Goal: Complete application form: Complete application form

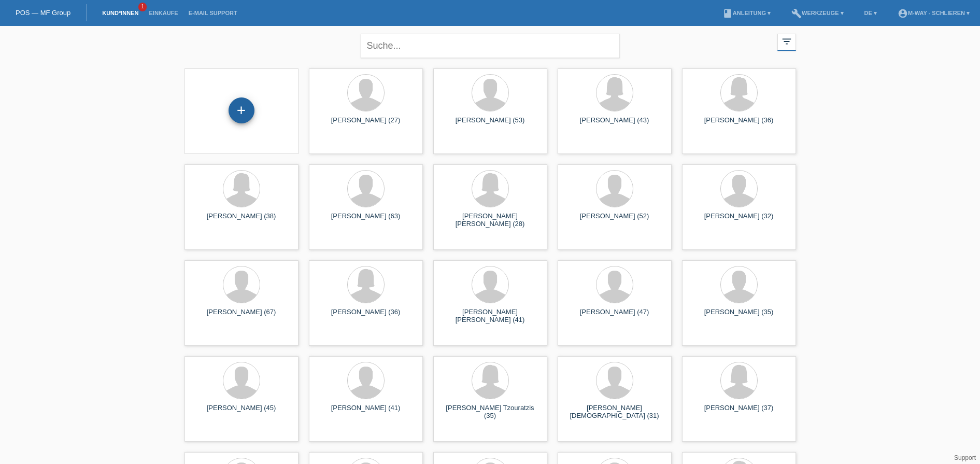
click at [243, 117] on div "+" at bounding box center [242, 110] width 26 height 26
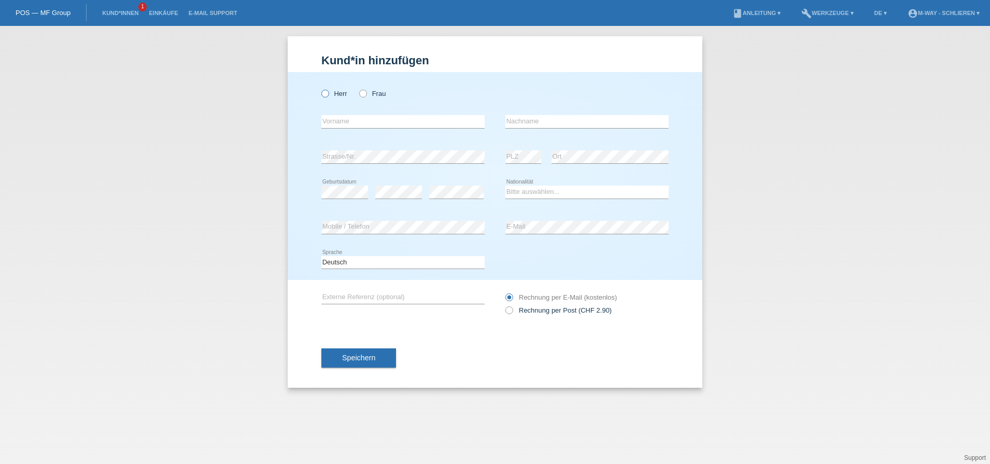
click at [320, 88] on icon at bounding box center [320, 88] width 0 height 0
click at [324, 93] on input "Herr" at bounding box center [324, 93] width 7 height 7
radio input "true"
click at [346, 122] on input "text" at bounding box center [402, 121] width 163 height 13
click at [400, 120] on input "text" at bounding box center [402, 121] width 163 height 13
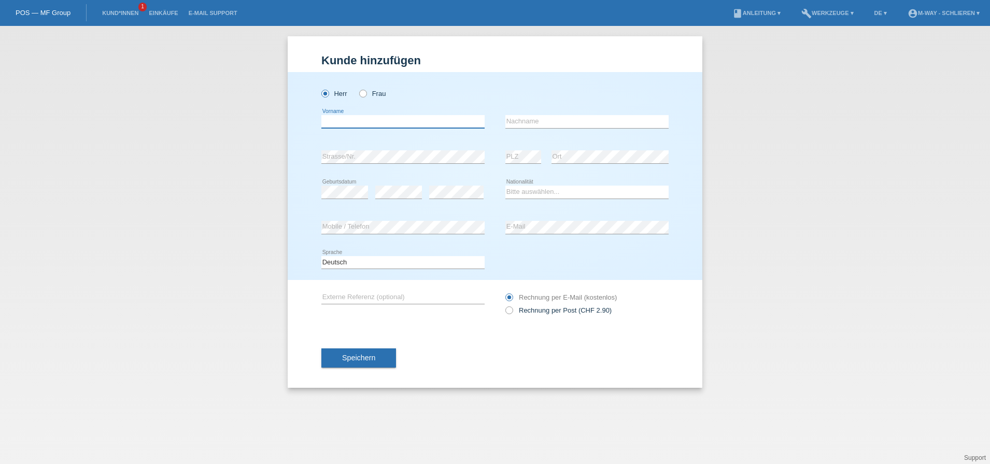
click at [332, 123] on input "text" at bounding box center [402, 121] width 163 height 13
type input "Egzon"
type input "Sadikaj"
click at [513, 191] on select "Bitte auswählen... Schweiz Deutschland Liechtenstein Österreich ------------ Af…" at bounding box center [587, 192] width 163 height 12
select select "CH"
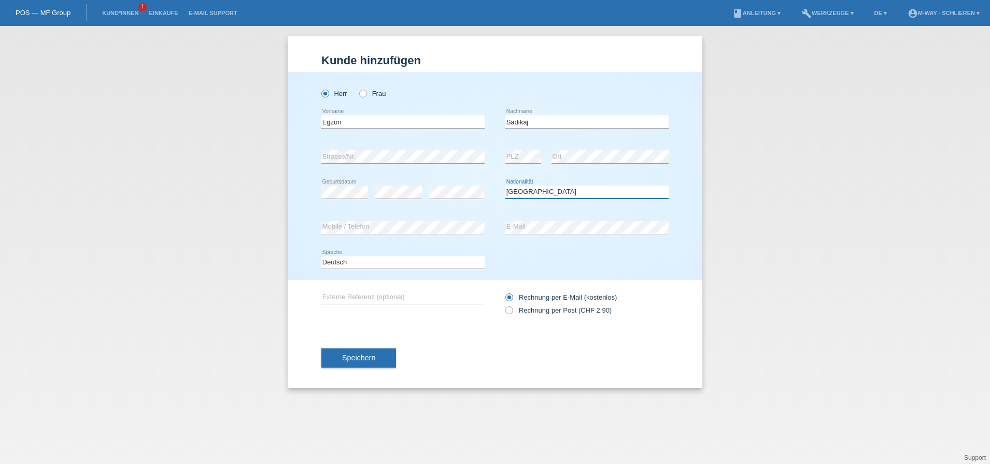
click at [506, 186] on select "Bitte auswählen... Schweiz Deutschland Liechtenstein Österreich ------------ Af…" at bounding box center [587, 192] width 163 height 12
click at [375, 356] on span "Speichern" at bounding box center [358, 358] width 33 height 8
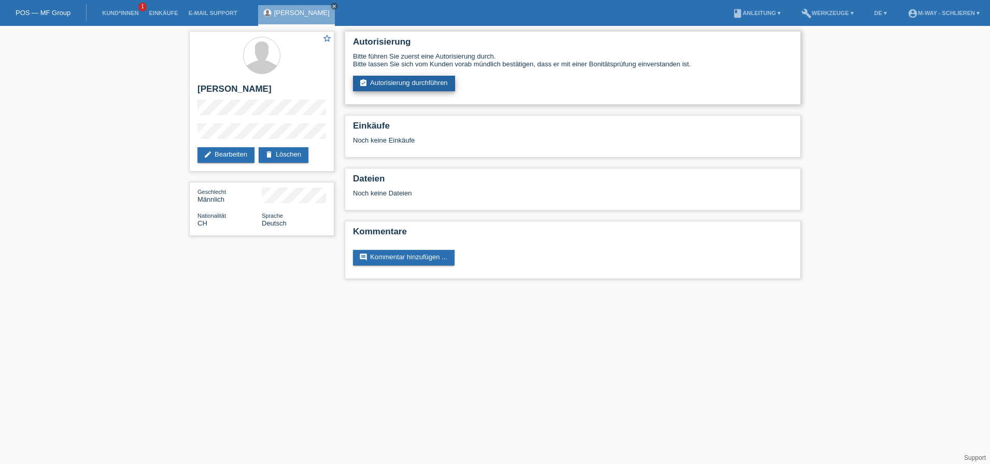
click at [431, 83] on link "assignment_turned_in Autorisierung durchführen" at bounding box center [404, 84] width 102 height 16
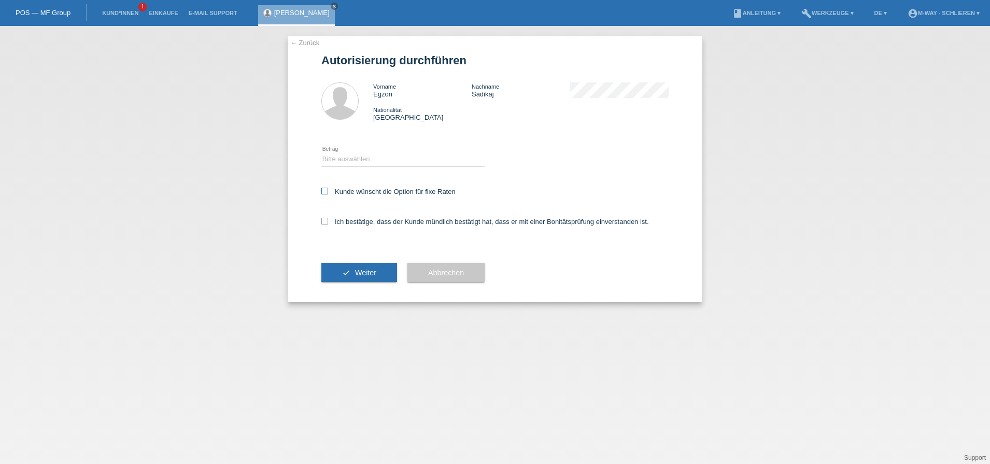
click at [326, 192] on icon at bounding box center [324, 191] width 7 height 7
click at [326, 192] on input "Kunde wünscht die Option für fixe Raten" at bounding box center [324, 191] width 7 height 7
checkbox input "true"
click at [343, 166] on icon at bounding box center [402, 166] width 163 height 1
click at [345, 160] on select "Bitte auswählen CHF 1.00 - CHF 499.00 CHF 500.00 - CHF 1'999.00 CHF 2'000.00 - …" at bounding box center [402, 159] width 163 height 12
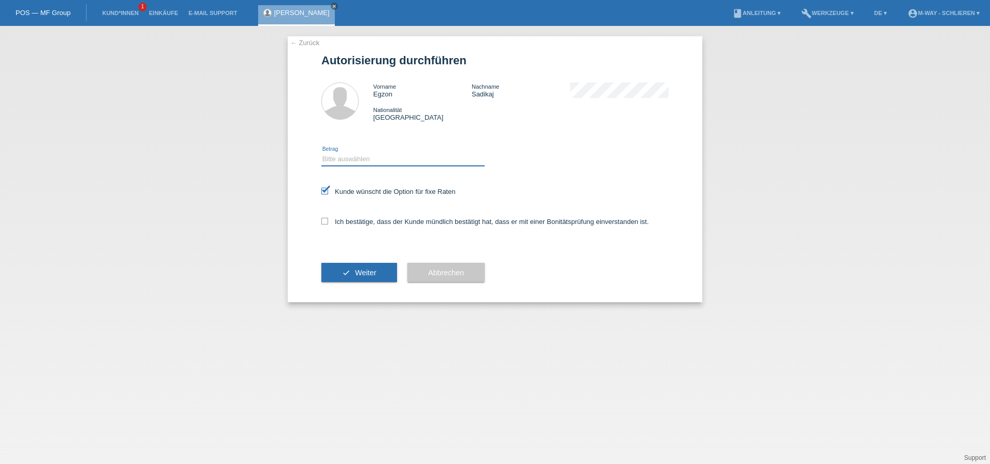
select select "3"
click at [321, 153] on select "Bitte auswählen CHF 1.00 - CHF 499.00 CHF 500.00 - CHF 1'999.00 CHF 2'000.00 - …" at bounding box center [402, 159] width 163 height 12
click at [325, 221] on icon at bounding box center [324, 221] width 7 height 7
click at [325, 221] on input "Ich bestätige, dass der Kunde mündlich bestätigt hat, dass er mit einer Bonität…" at bounding box center [324, 221] width 7 height 7
checkbox input "true"
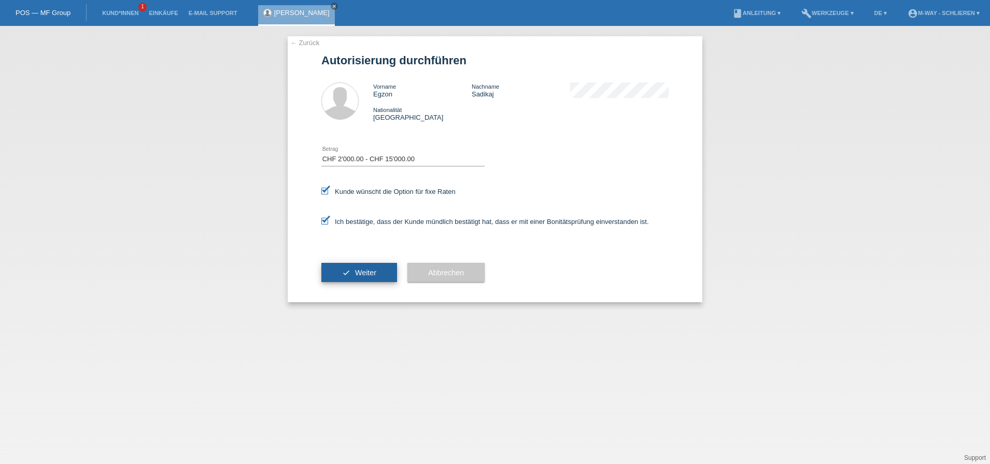
click at [354, 273] on button "check Weiter" at bounding box center [359, 273] width 76 height 20
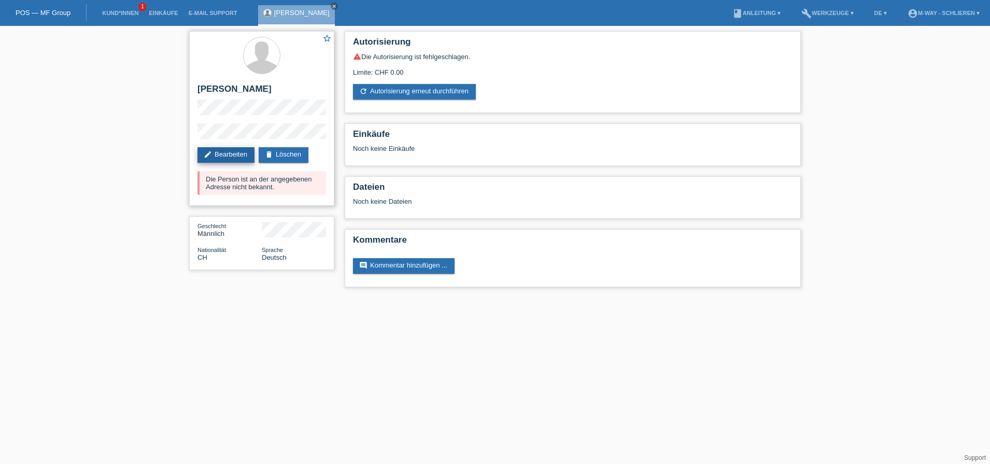
click at [238, 152] on link "edit Bearbeiten" at bounding box center [226, 155] width 57 height 16
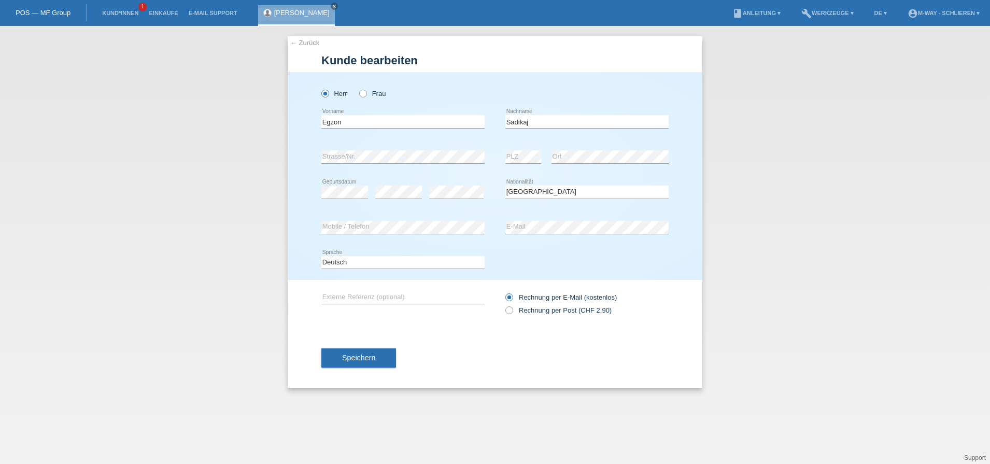
select select "CH"
click at [368, 354] on span "Speichern" at bounding box center [358, 358] width 33 height 8
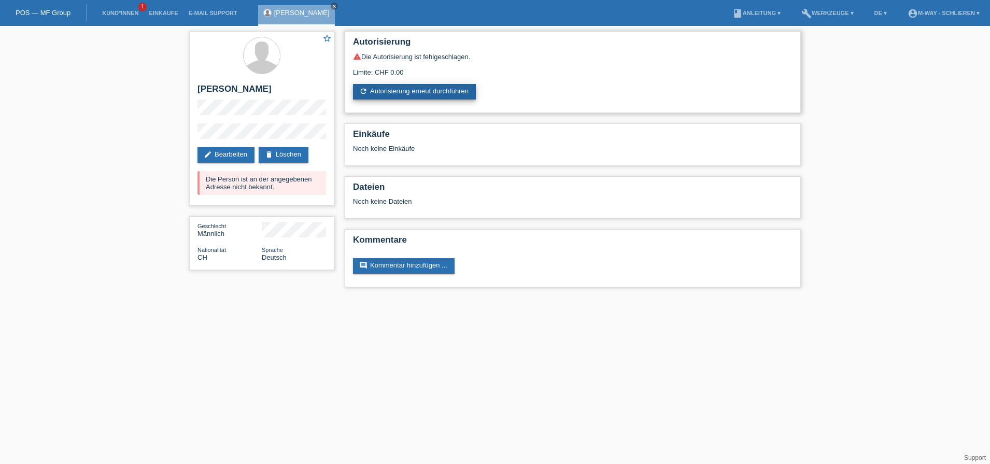
click at [396, 92] on link "refresh Autorisierung erneut durchführen" at bounding box center [414, 92] width 123 height 16
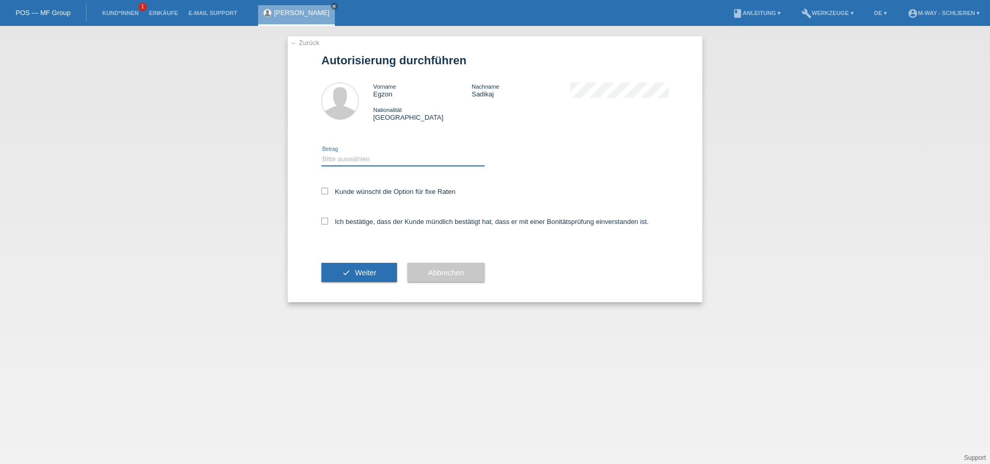
click at [341, 159] on select "Bitte auswählen CHF 1.00 - CHF 499.00 CHF 500.00 - CHF 1'999.00 CHF 2'000.00 - …" at bounding box center [402, 159] width 163 height 12
select select "3"
click at [321, 153] on select "Bitte auswählen CHF 1.00 - CHF 499.00 CHF 500.00 - CHF 1'999.00 CHF 2'000.00 - …" at bounding box center [402, 159] width 163 height 12
click at [326, 190] on icon at bounding box center [324, 191] width 7 height 7
click at [326, 190] on input "Kunde wünscht die Option für fixe Raten" at bounding box center [324, 191] width 7 height 7
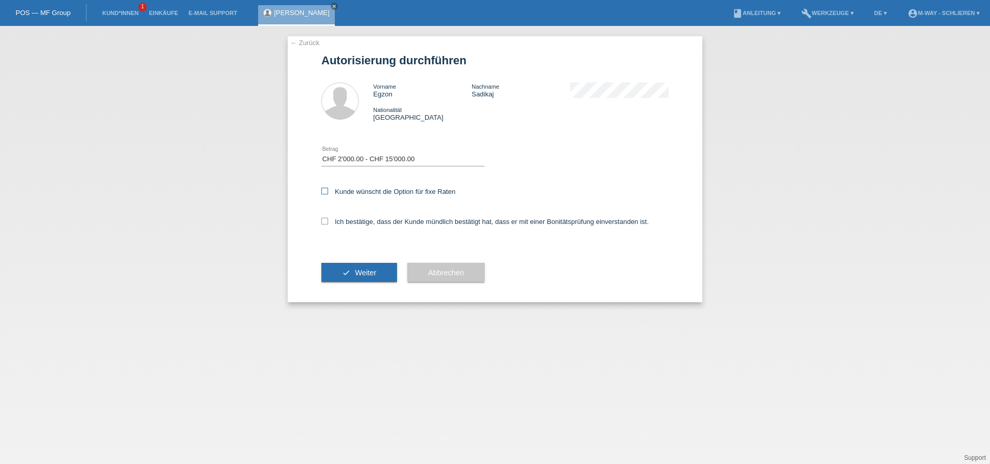
checkbox input "true"
click at [325, 223] on icon at bounding box center [324, 221] width 7 height 7
click at [325, 223] on input "Ich bestätige, dass der Kunde mündlich bestätigt hat, dass er mit einer Bonität…" at bounding box center [324, 221] width 7 height 7
checkbox input "true"
click at [353, 274] on button "check Weiter" at bounding box center [359, 273] width 76 height 20
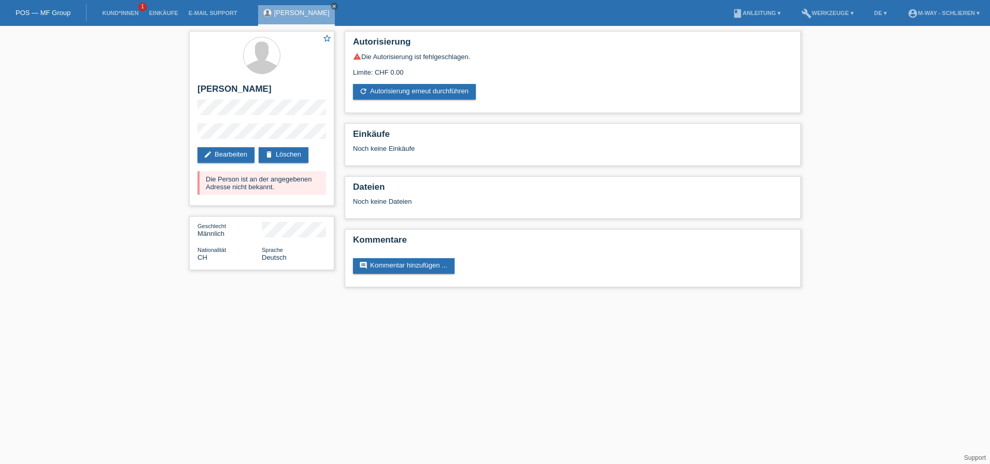
drag, startPoint x: 167, startPoint y: 194, endPoint x: -3, endPoint y: -67, distance: 311.5
drag, startPoint x: -3, startPoint y: -67, endPoint x: 308, endPoint y: 60, distance: 336.2
click at [308, 60] on div at bounding box center [262, 56] width 129 height 39
click at [223, 152] on link "edit Bearbeiten" at bounding box center [226, 155] width 57 height 16
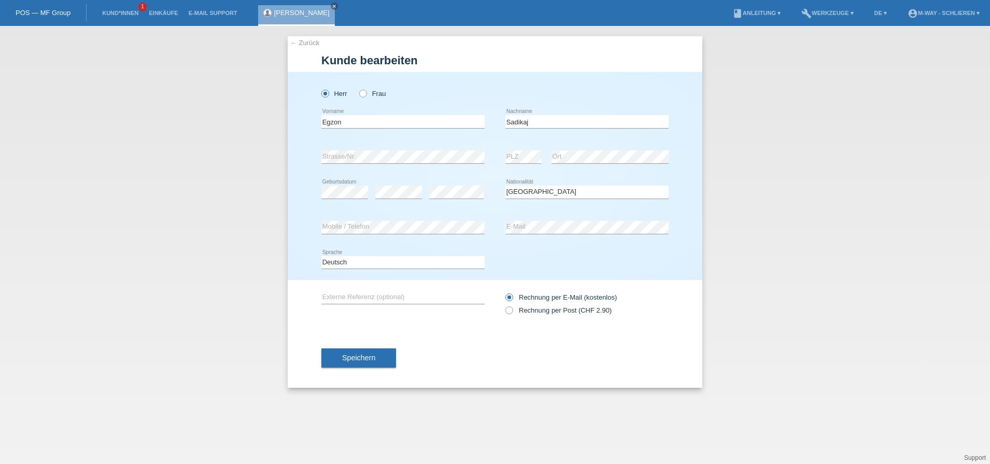
select select "CH"
click at [699, 136] on div "[PERSON_NAME] Frau [GEOGRAPHIC_DATA] error Vorname" at bounding box center [495, 176] width 415 height 208
click at [367, 358] on span "Speichern" at bounding box center [358, 358] width 33 height 8
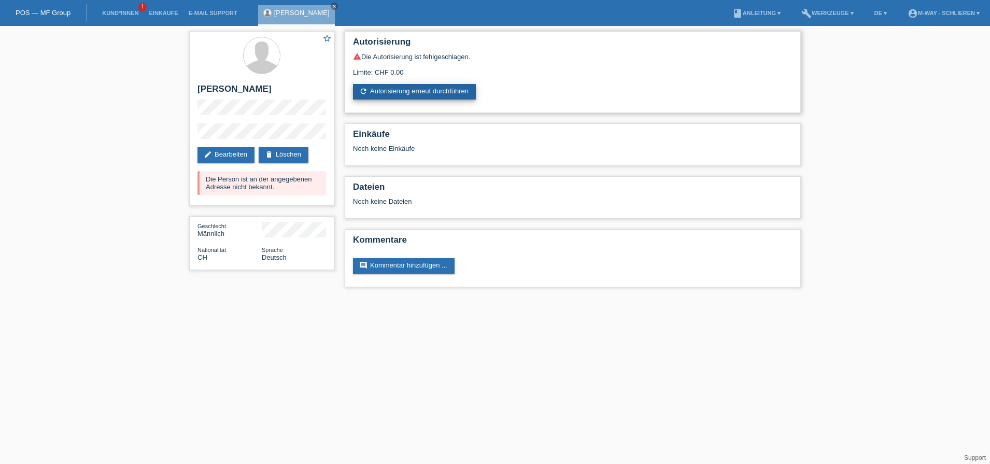
click at [373, 95] on link "refresh Autorisierung erneut durchführen" at bounding box center [414, 92] width 123 height 16
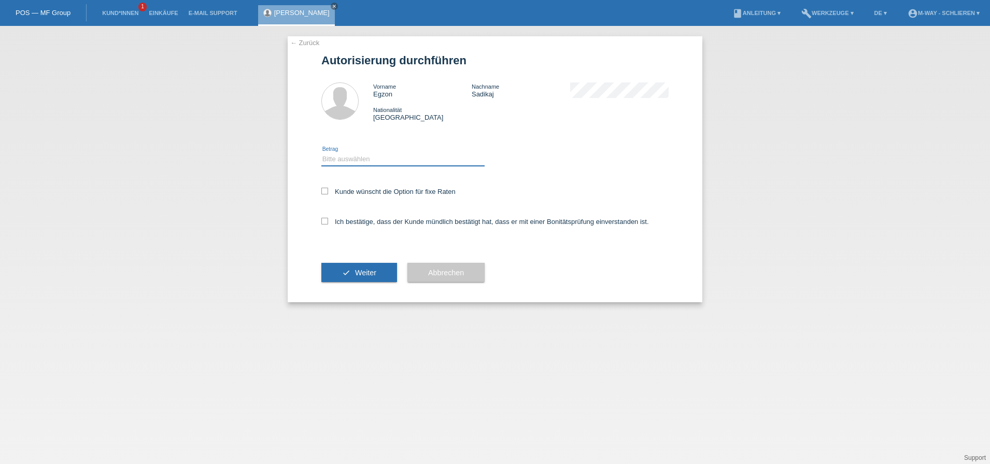
click at [372, 157] on select "Bitte auswählen CHF 1.00 - CHF 499.00 CHF 500.00 - CHF 1'999.00 CHF 2'000.00 - …" at bounding box center [402, 159] width 163 height 12
select select "3"
click at [321, 153] on select "Bitte auswählen CHF 1.00 - CHF 499.00 CHF 500.00 - CHF 1'999.00 CHF 2'000.00 - …" at bounding box center [402, 159] width 163 height 12
click at [326, 192] on icon at bounding box center [324, 191] width 7 height 7
click at [326, 192] on input "Kunde wünscht die Option für fixe Raten" at bounding box center [324, 191] width 7 height 7
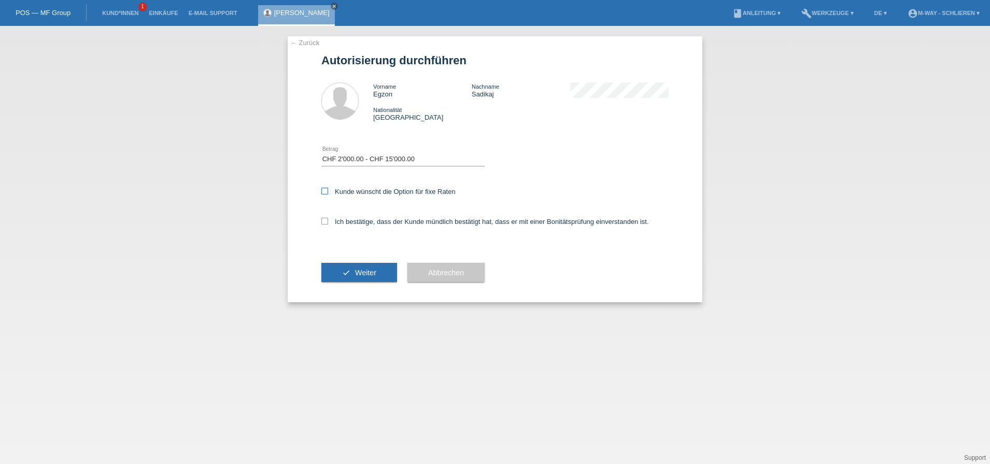
checkbox input "true"
click at [324, 222] on icon at bounding box center [324, 221] width 7 height 7
click at [324, 222] on input "Ich bestätige, dass der Kunde mündlich bestätigt hat, dass er mit einer Bonität…" at bounding box center [324, 221] width 7 height 7
checkbox input "true"
click at [362, 274] on span "Weiter" at bounding box center [365, 273] width 21 height 8
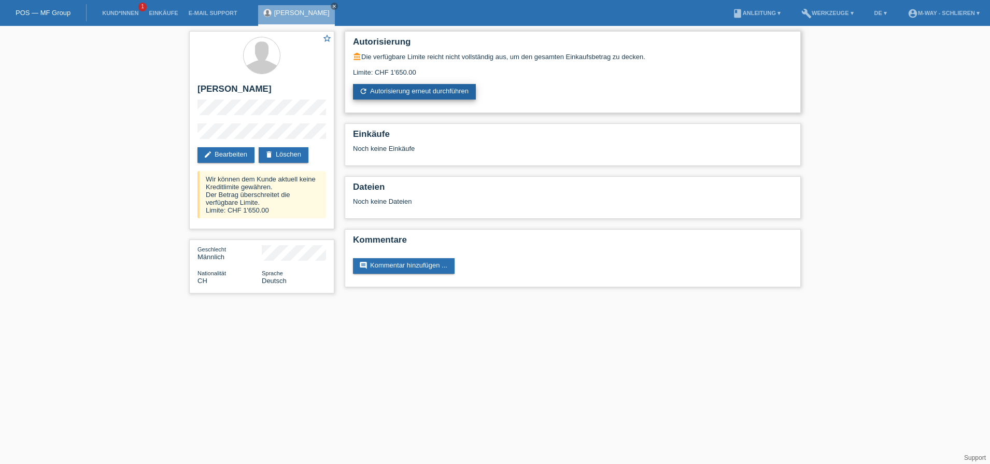
click at [399, 88] on link "refresh Autorisierung erneut durchführen" at bounding box center [414, 92] width 123 height 16
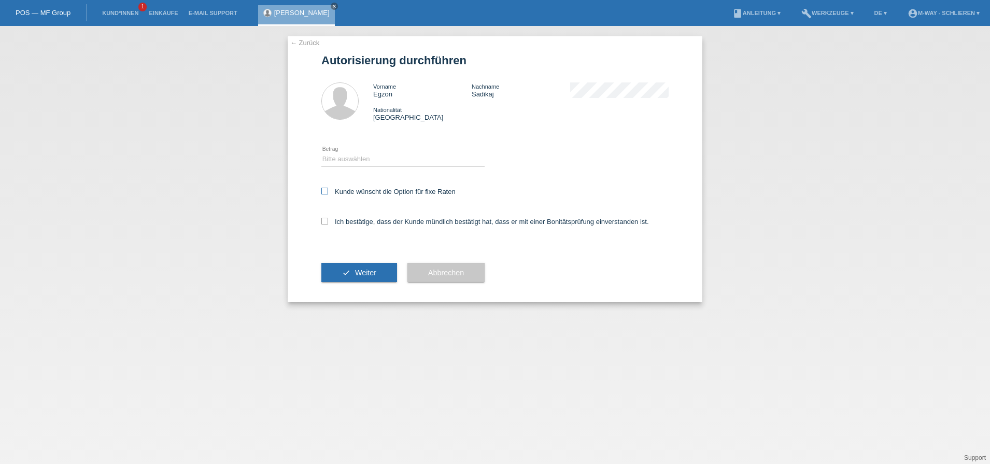
click at [324, 193] on icon at bounding box center [324, 191] width 7 height 7
click at [324, 193] on input "Kunde wünscht die Option für fixe Raten" at bounding box center [324, 191] width 7 height 7
checkbox input "true"
click at [353, 160] on select "Bitte auswählen CHF 1.00 - CHF 499.00 CHF 500.00 - CHF 1'999.00 CHF 2'000.00 - …" at bounding box center [402, 159] width 163 height 12
select select "3"
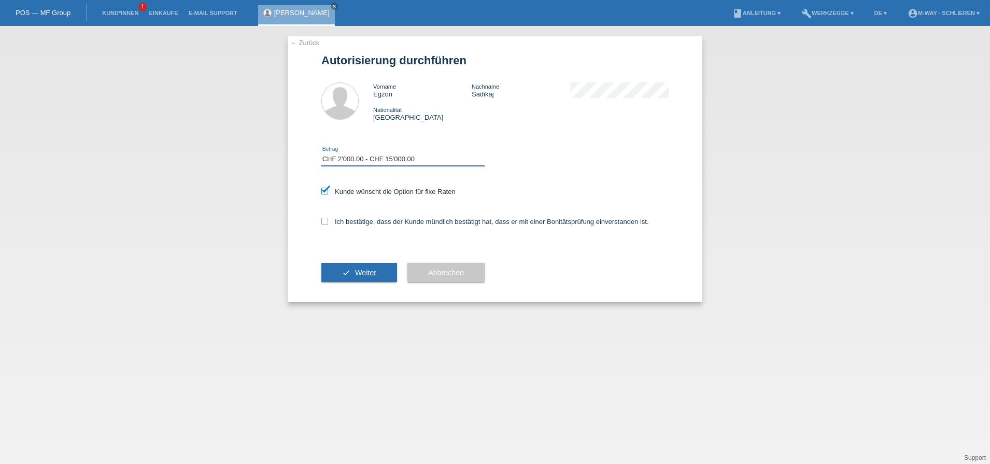
click at [321, 153] on select "Bitte auswählen CHF 1.00 - CHF 499.00 CHF 500.00 - CHF 1'999.00 CHF 2'000.00 - …" at bounding box center [402, 159] width 163 height 12
click at [324, 222] on icon at bounding box center [324, 221] width 7 height 7
click at [324, 222] on input "Ich bestätige, dass der Kunde mündlich bestätigt hat, dass er mit einer Bonität…" at bounding box center [324, 221] width 7 height 7
checkbox input "true"
click at [354, 273] on button "check Weiter" at bounding box center [359, 273] width 76 height 20
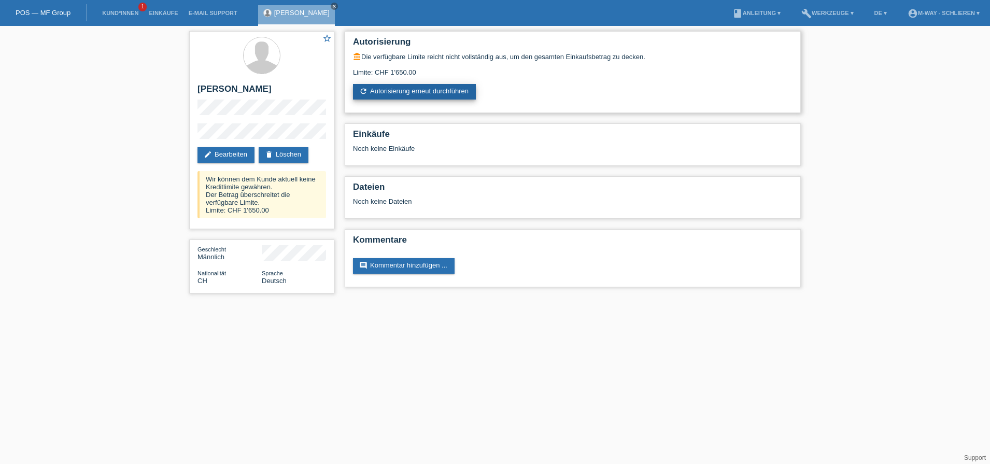
click at [384, 95] on link "refresh Autorisierung erneut durchführen" at bounding box center [414, 92] width 123 height 16
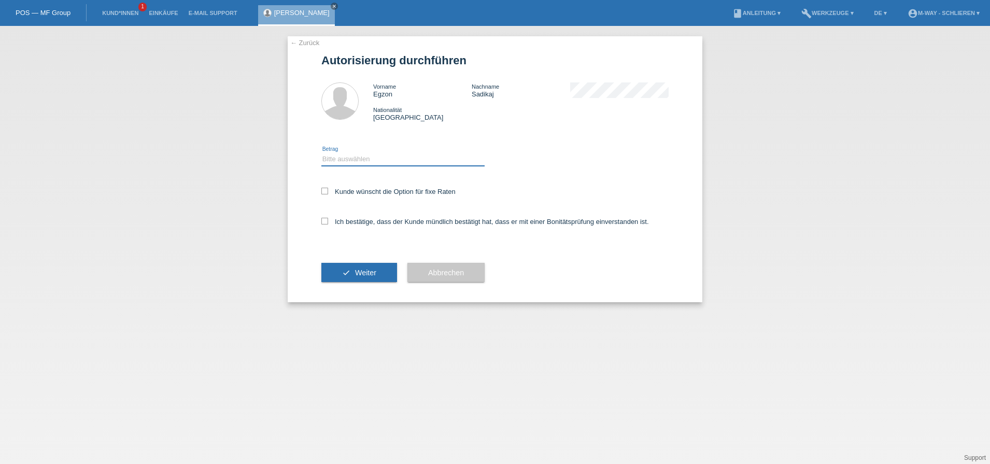
click at [344, 163] on select "Bitte auswählen CHF 1.00 - CHF 499.00 CHF 500.00 - CHF 1'999.00 CHF 2'000.00 - …" at bounding box center [402, 159] width 163 height 12
select select "3"
click at [321, 153] on select "Bitte auswählen CHF 1.00 - CHF 499.00 CHF 500.00 - CHF 1'999.00 CHF 2'000.00 - …" at bounding box center [402, 159] width 163 height 12
click at [326, 193] on icon at bounding box center [324, 191] width 7 height 7
click at [326, 193] on input "Kunde wünscht die Option für fixe Raten" at bounding box center [324, 191] width 7 height 7
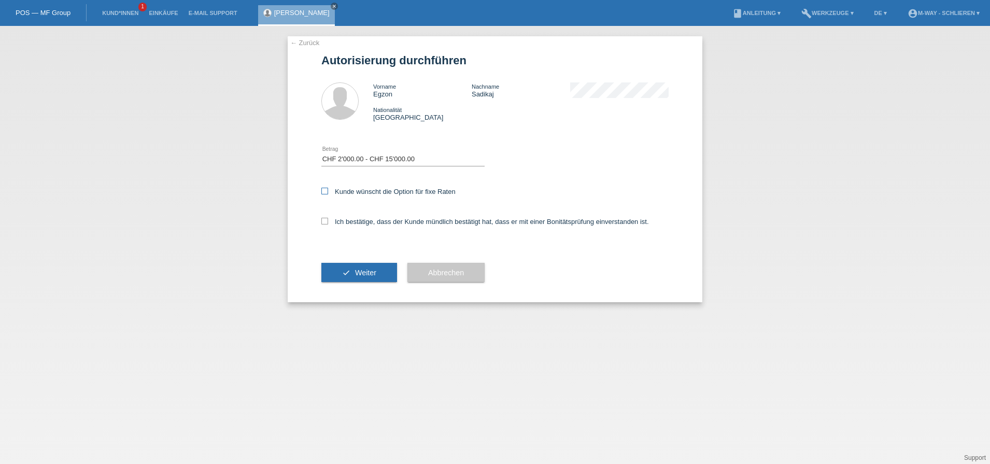
checkbox input "true"
click at [326, 222] on icon at bounding box center [324, 221] width 7 height 7
click at [326, 222] on input "Ich bestätige, dass der Kunde mündlich bestätigt hat, dass er mit einer Bonität…" at bounding box center [324, 221] width 7 height 7
checkbox input "true"
click at [367, 278] on button "check Weiter" at bounding box center [359, 273] width 76 height 20
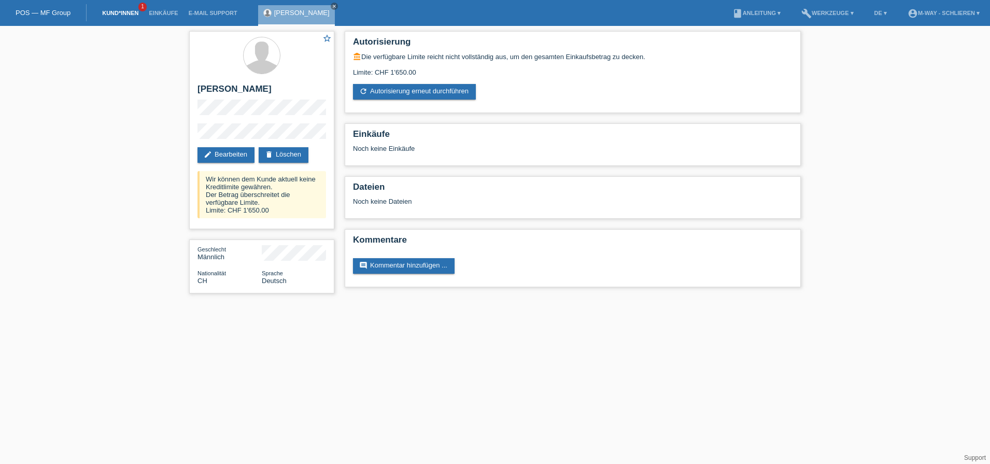
click at [109, 10] on link "Kund*innen" at bounding box center [120, 13] width 47 height 6
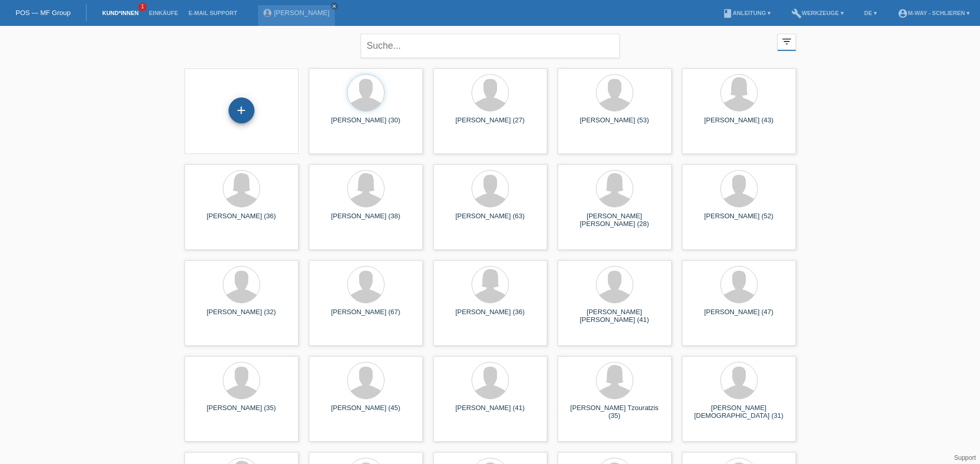
click at [238, 109] on div "+" at bounding box center [242, 110] width 26 height 26
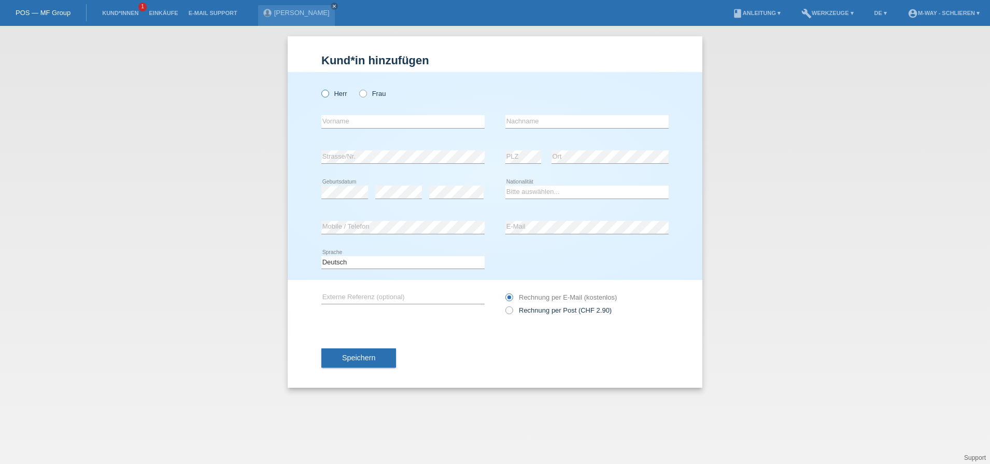
click at [320, 88] on icon at bounding box center [320, 88] width 0 height 0
click at [326, 93] on input "Herr" at bounding box center [324, 93] width 7 height 7
radio input "true"
click at [337, 123] on input "text" at bounding box center [402, 121] width 163 height 13
type input "Erxhan"
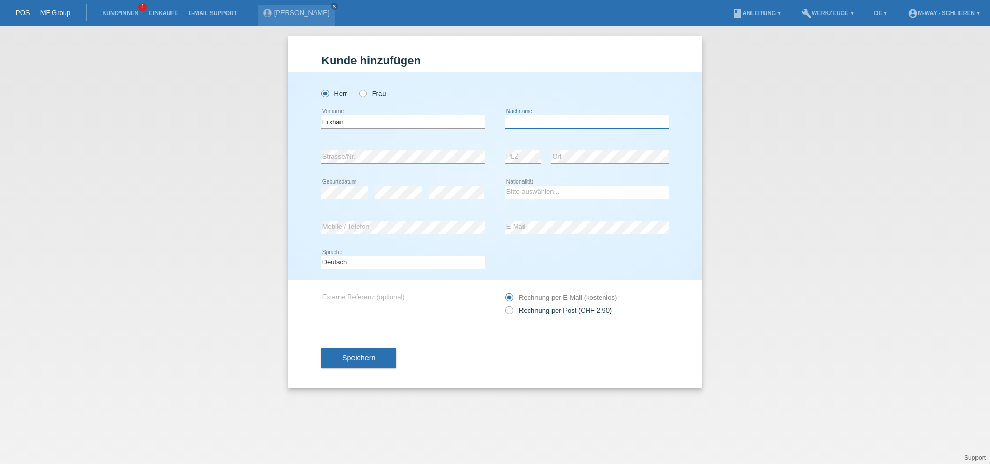
click at [525, 121] on input "text" at bounding box center [587, 121] width 163 height 13
type input "Ganiu"
click at [529, 190] on select "Bitte auswählen... Schweiz Deutschland Liechtenstein Österreich ------------ Af…" at bounding box center [587, 192] width 163 height 12
select select "CH"
click at [506, 186] on select "Bitte auswählen... Schweiz Deutschland Liechtenstein Österreich ------------ Af…" at bounding box center [587, 192] width 163 height 12
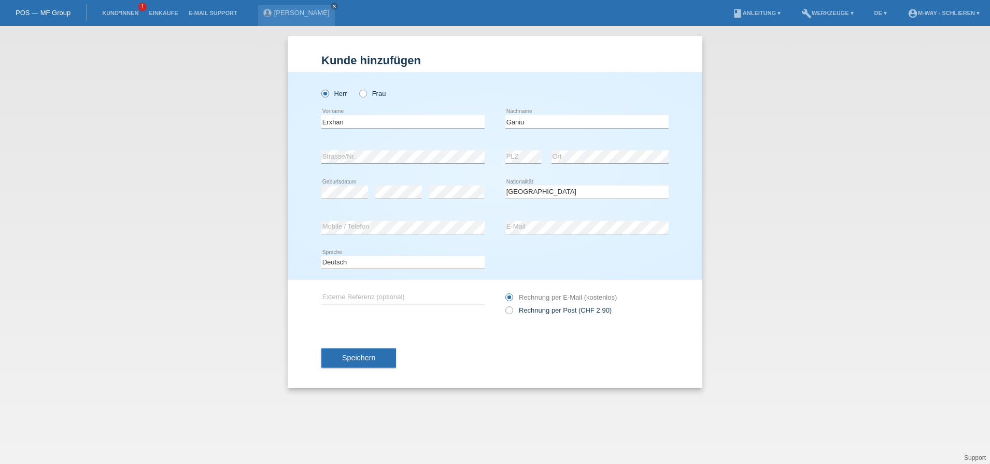
click at [366, 235] on div "error Mobile / Telefon" at bounding box center [402, 227] width 163 height 35
click at [584, 145] on div "error Ort" at bounding box center [610, 156] width 117 height 35
click at [363, 360] on span "Speichern" at bounding box center [358, 358] width 33 height 8
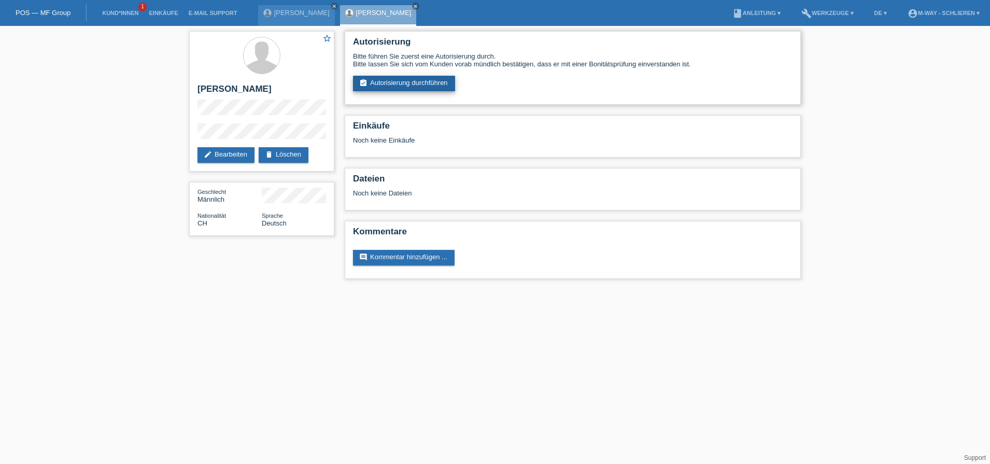
click at [398, 82] on link "assignment_turned_in Autorisierung durchführen" at bounding box center [404, 84] width 102 height 16
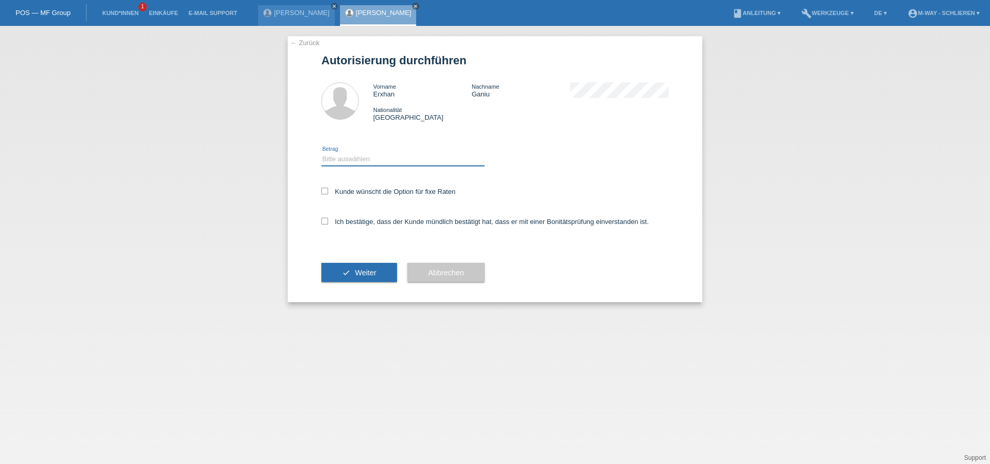
click at [335, 161] on select "Bitte auswählen CHF 1.00 - CHF 499.00 CHF 500.00 - CHF 1'999.00 CHF 2'000.00 - …" at bounding box center [402, 159] width 163 height 12
select select "3"
click at [321, 153] on select "Bitte auswählen CHF 1.00 - CHF 499.00 CHF 500.00 - CHF 1'999.00 CHF 2'000.00 - …" at bounding box center [402, 159] width 163 height 12
click at [321, 191] on div "← Zurück Autorisierung durchführen Vorname Erxhan Nachname Ganiu Nationalität S…" at bounding box center [495, 169] width 415 height 266
click at [325, 191] on icon at bounding box center [324, 191] width 7 height 7
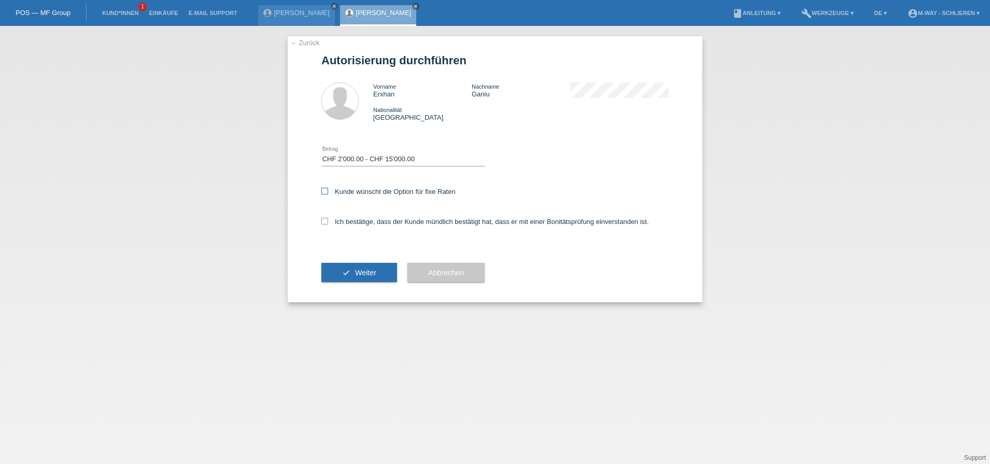
click at [325, 191] on input "Kunde wünscht die Option für fixe Raten" at bounding box center [324, 191] width 7 height 7
checkbox input "true"
click at [322, 220] on icon at bounding box center [324, 221] width 7 height 7
click at [322, 220] on input "Ich bestätige, dass der Kunde mündlich bestätigt hat, dass er mit einer Bonität…" at bounding box center [324, 221] width 7 height 7
checkbox input "true"
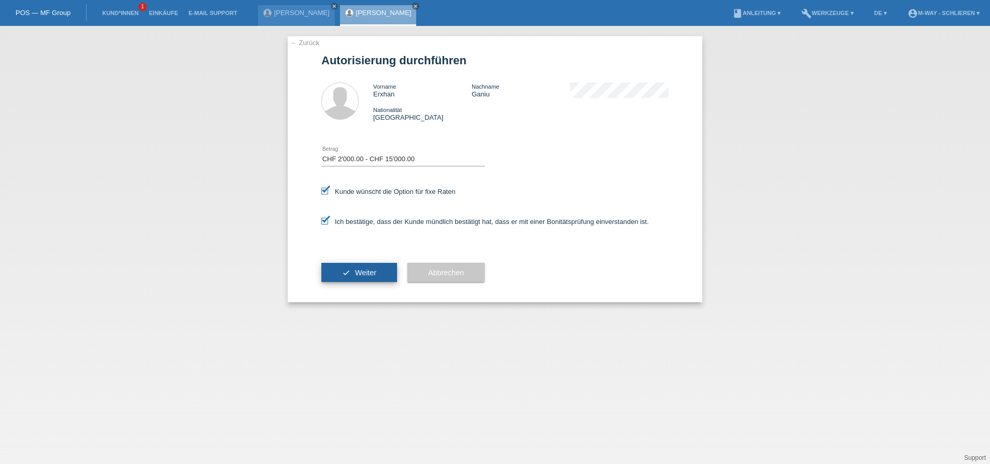
click at [339, 275] on button "check Weiter" at bounding box center [359, 273] width 76 height 20
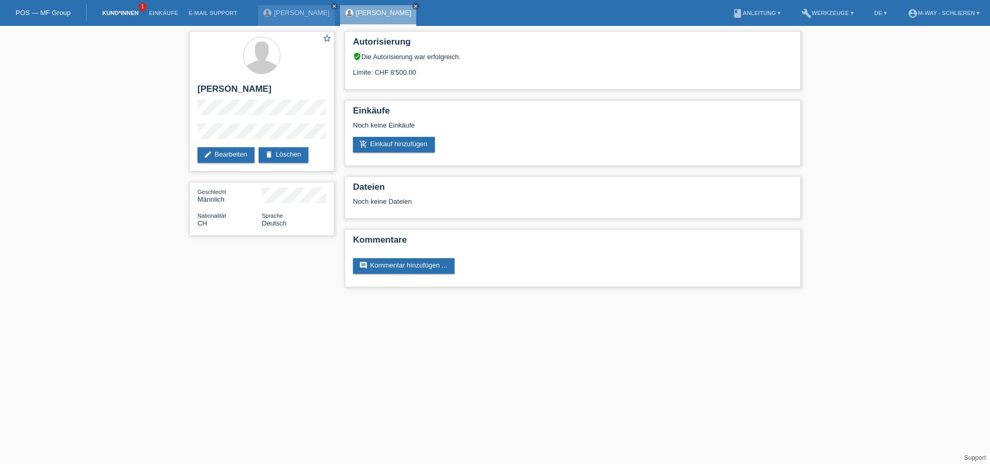
click at [126, 13] on link "Kund*innen" at bounding box center [120, 13] width 47 height 6
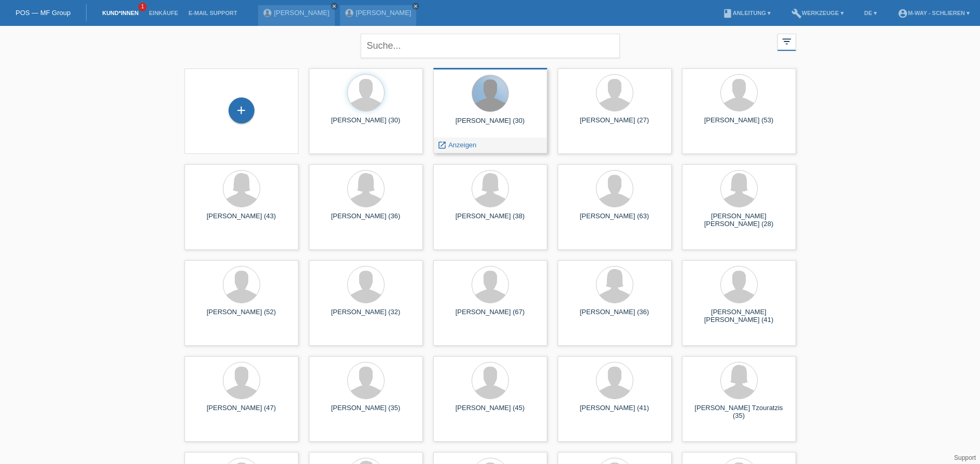
click at [482, 102] on div at bounding box center [490, 93] width 36 height 36
click at [473, 141] on span "Anzeigen" at bounding box center [462, 145] width 28 height 8
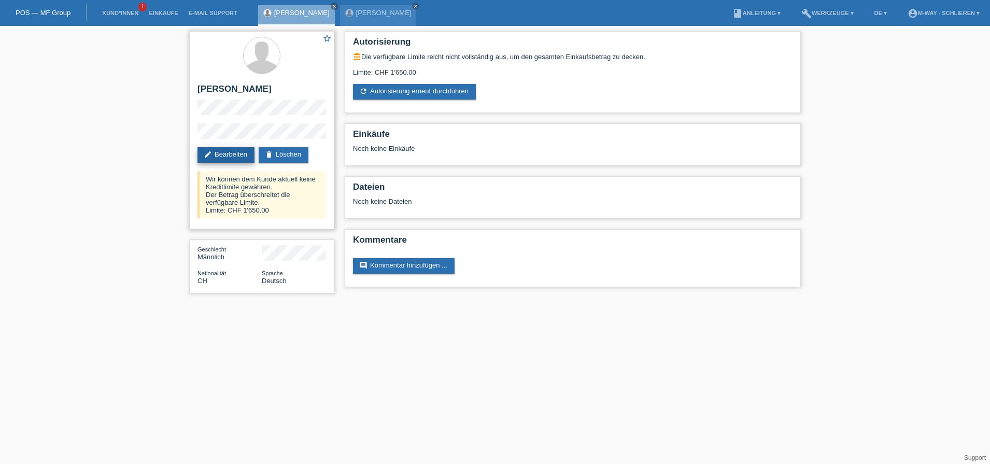
click at [231, 150] on link "edit Bearbeiten" at bounding box center [226, 155] width 57 height 16
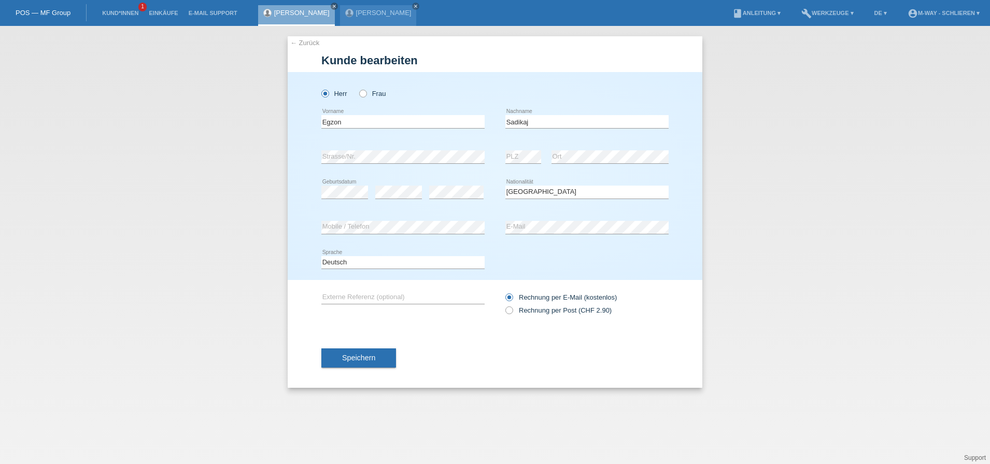
select select "CH"
click at [573, 84] on div "Herr Frau" at bounding box center [494, 88] width 347 height 32
click at [370, 360] on span "Speichern" at bounding box center [358, 358] width 33 height 8
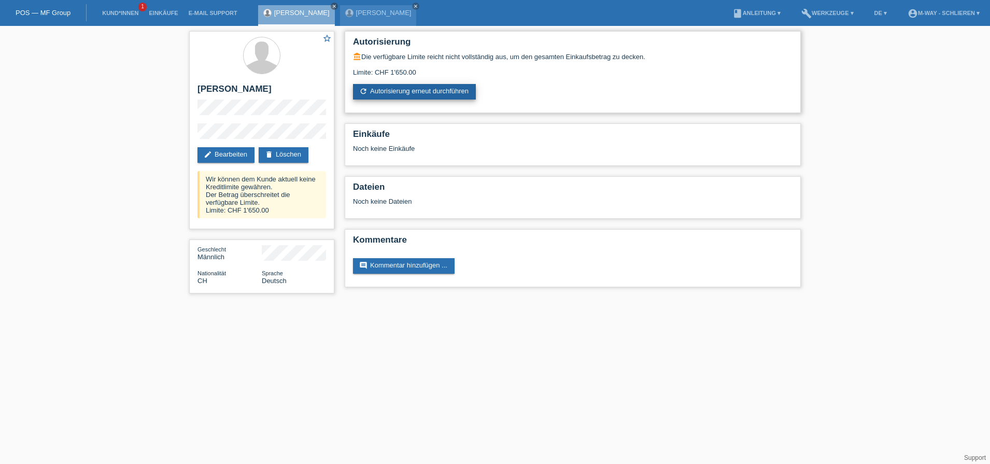
click at [393, 92] on link "refresh Autorisierung erneut durchführen" at bounding box center [414, 92] width 123 height 16
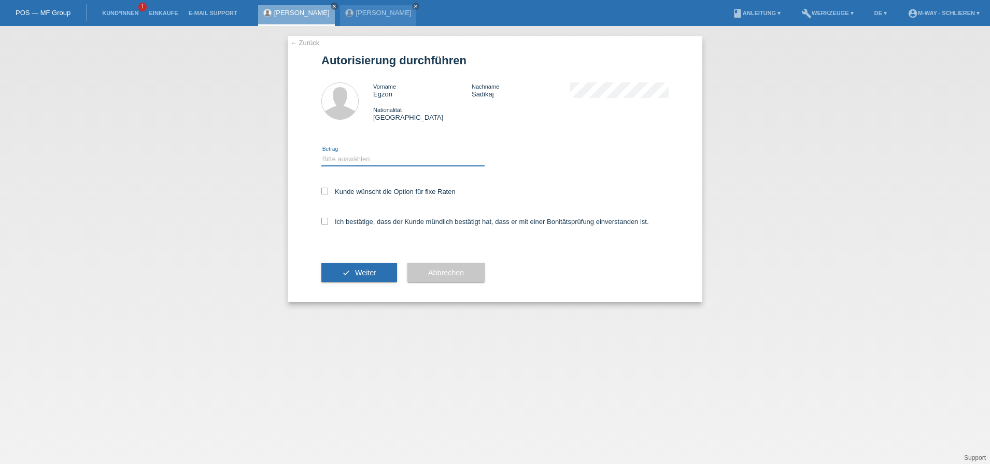
click at [346, 160] on select "Bitte auswählen CHF 1.00 - CHF 499.00 CHF 500.00 - CHF 1'999.00 CHF 2'000.00 - …" at bounding box center [402, 159] width 163 height 12
select select "3"
click at [321, 153] on select "Bitte auswählen CHF 1.00 - CHF 499.00 CHF 500.00 - CHF 1'999.00 CHF 2'000.00 - …" at bounding box center [402, 159] width 163 height 12
click at [325, 188] on icon at bounding box center [324, 191] width 7 height 7
click at [325, 188] on input "Kunde wünscht die Option für fixe Raten" at bounding box center [324, 191] width 7 height 7
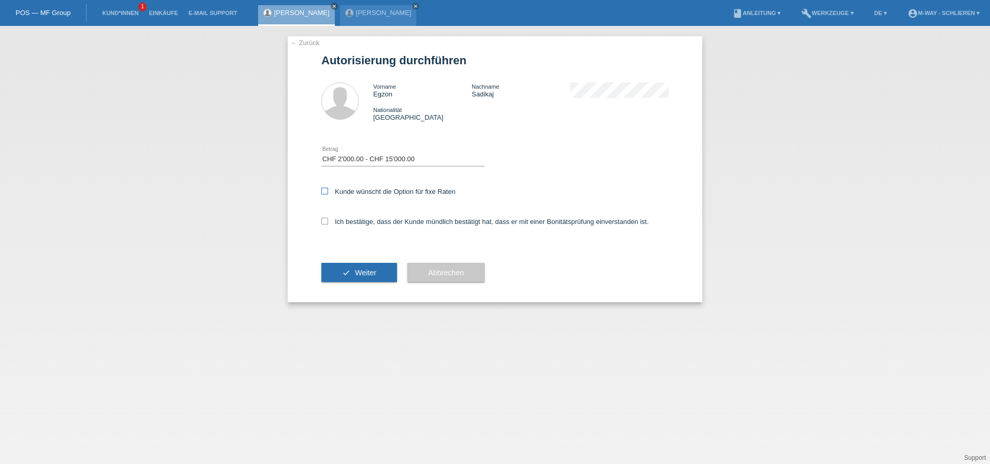
checkbox input "true"
click at [324, 220] on icon at bounding box center [324, 221] width 7 height 7
click at [324, 220] on input "Ich bestätige, dass der Kunde mündlich bestätigt hat, dass er mit einer Bonität…" at bounding box center [324, 221] width 7 height 7
checkbox input "true"
click at [351, 266] on button "check Weiter" at bounding box center [359, 273] width 76 height 20
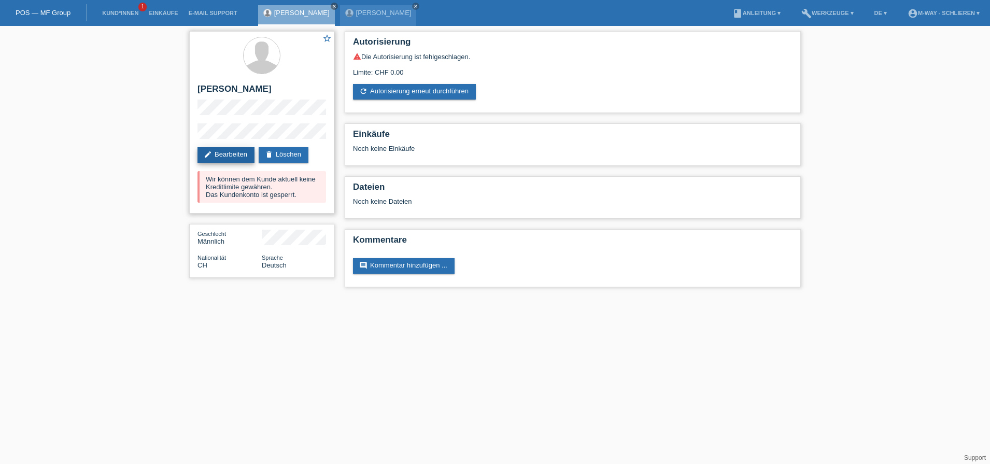
click at [238, 155] on link "edit Bearbeiten" at bounding box center [226, 155] width 57 height 16
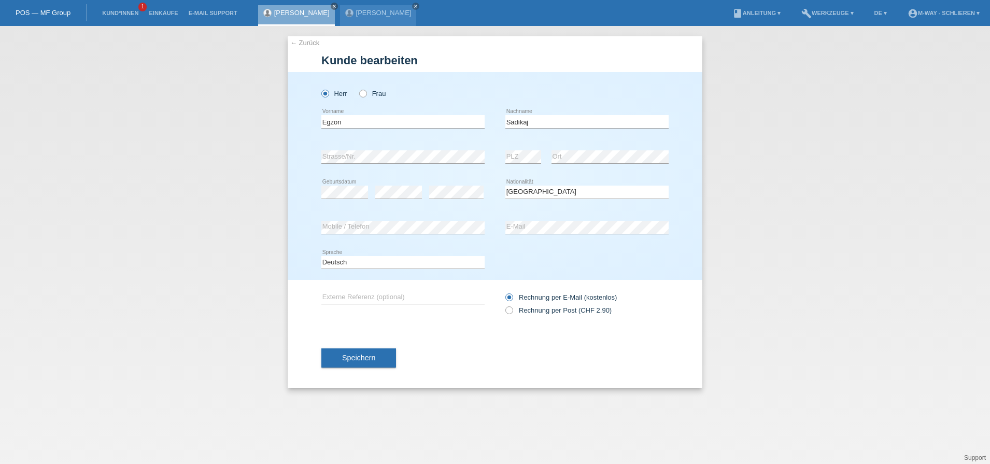
select select "CH"
click at [364, 358] on span "Speichern" at bounding box center [358, 358] width 33 height 8
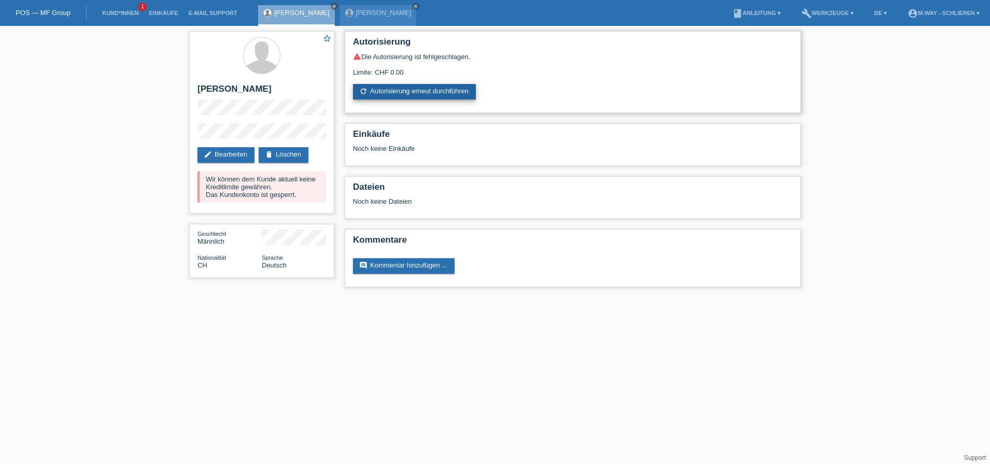
click at [453, 95] on link "refresh Autorisierung erneut durchführen" at bounding box center [414, 92] width 123 height 16
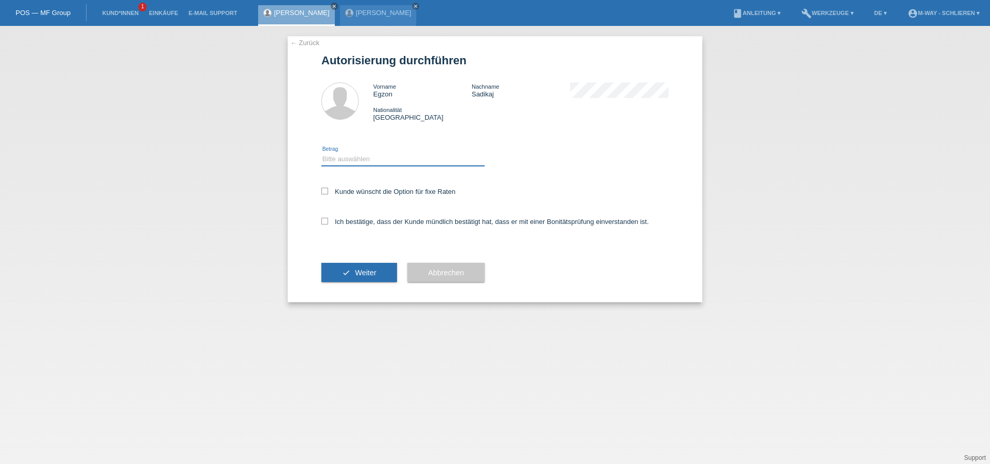
click at [351, 158] on select "Bitte auswählen CHF 1.00 - CHF 499.00 CHF 500.00 - CHF 1'999.00 CHF 2'000.00 - …" at bounding box center [402, 159] width 163 height 12
select select "3"
click at [321, 153] on select "Bitte auswählen CHF 1.00 - CHF 499.00 CHF 500.00 - CHF 1'999.00 CHF 2'000.00 - …" at bounding box center [402, 159] width 163 height 12
click at [326, 189] on icon at bounding box center [324, 191] width 7 height 7
click at [326, 189] on input "Kunde wünscht die Option für fixe Raten" at bounding box center [324, 191] width 7 height 7
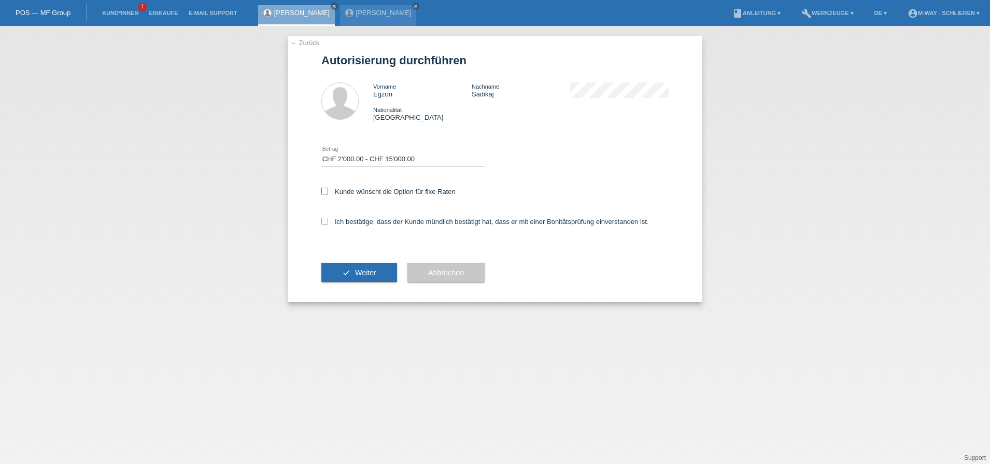
checkbox input "true"
click at [327, 221] on icon at bounding box center [324, 221] width 7 height 7
click at [327, 221] on input "Ich bestätige, dass der Kunde mündlich bestätigt hat, dass er mit einer Bonität…" at bounding box center [324, 221] width 7 height 7
checkbox input "true"
click at [380, 274] on button "check Weiter" at bounding box center [359, 273] width 76 height 20
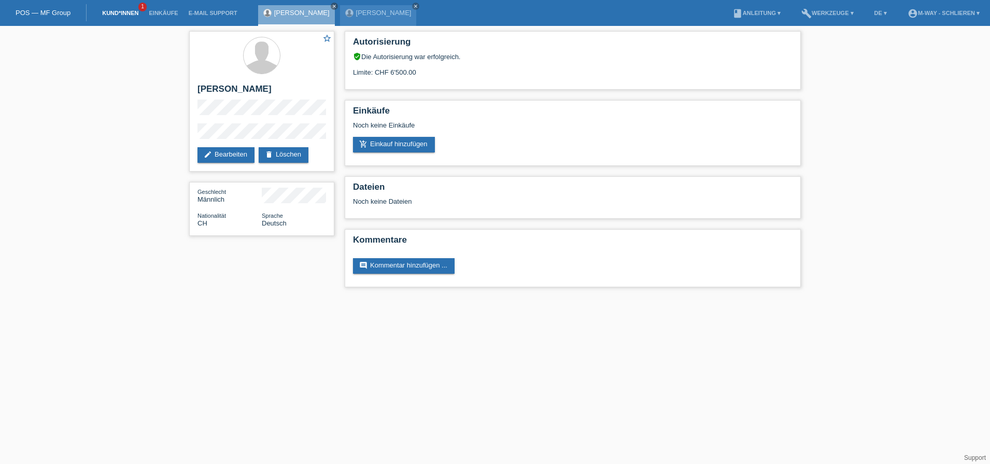
click at [108, 13] on link "Kund*innen" at bounding box center [120, 13] width 47 height 6
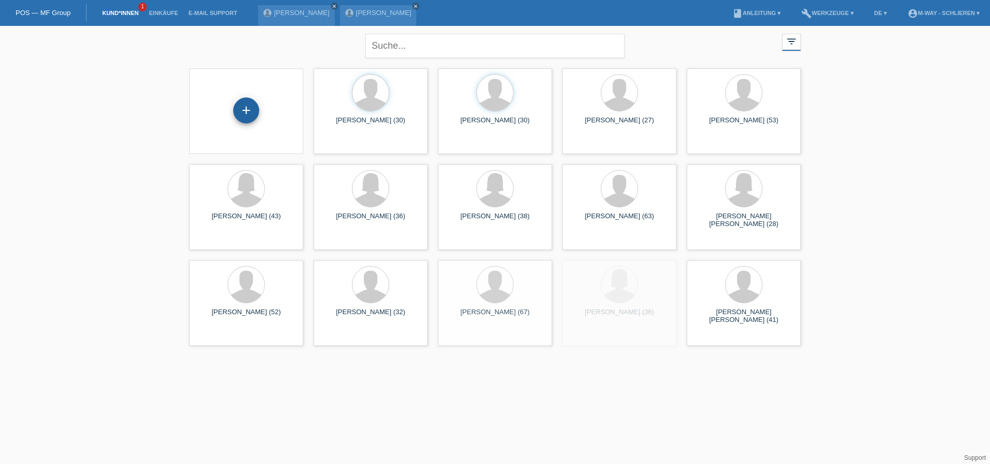
click at [242, 114] on div "+" at bounding box center [246, 110] width 26 height 26
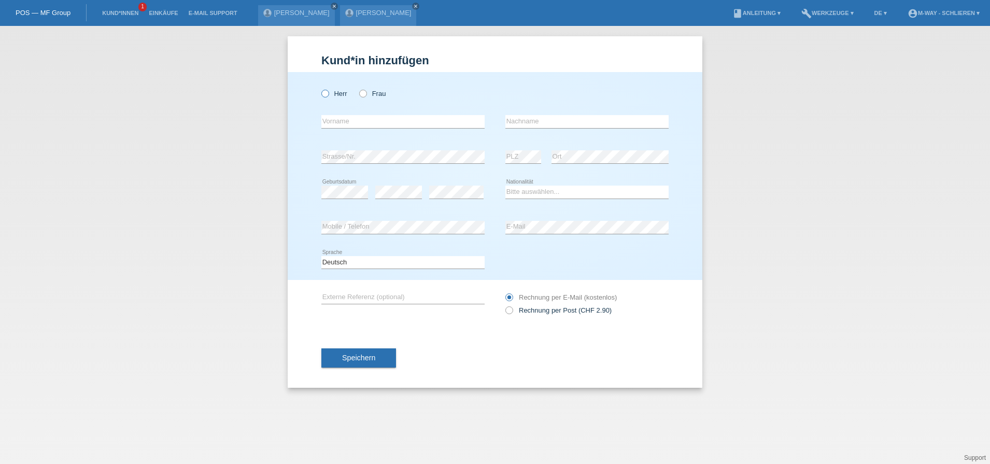
drag, startPoint x: 325, startPoint y: 94, endPoint x: 329, endPoint y: 103, distance: 9.5
click at [320, 88] on icon at bounding box center [320, 88] width 0 height 0
click at [325, 94] on input "Herr" at bounding box center [324, 93] width 7 height 7
radio input "true"
click at [338, 119] on input "text" at bounding box center [402, 121] width 163 height 13
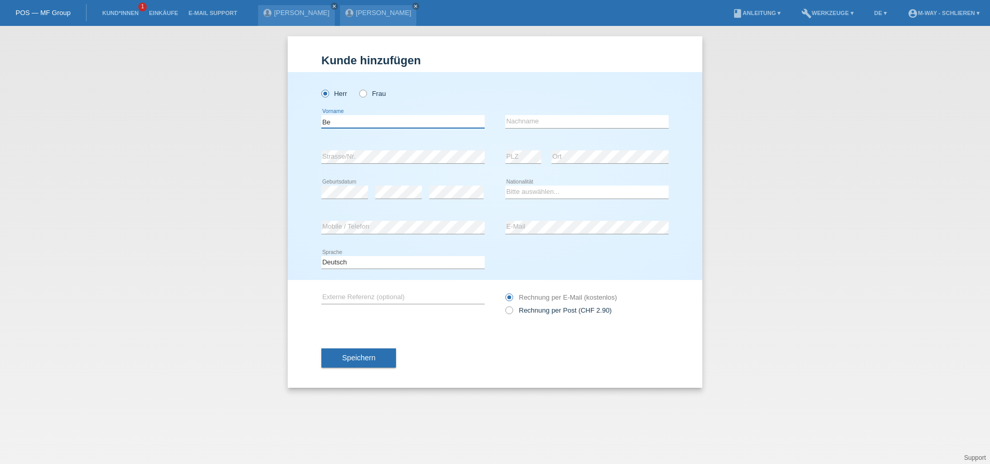
type input "B"
type input "Tolba"
click at [528, 117] on input "text" at bounding box center [587, 121] width 163 height 13
type input "Berber"
click at [517, 189] on select "Bitte auswählen... Schweiz Deutschland Liechtenstein Österreich ------------ Af…" at bounding box center [587, 192] width 163 height 12
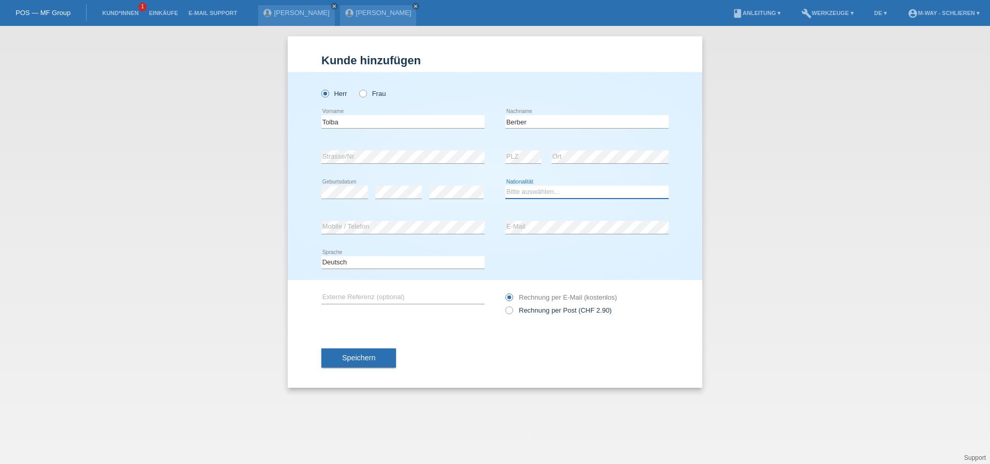
select select "TR"
click at [506, 186] on select "Bitte auswählen... Schweiz Deutschland Liechtenstein Österreich ------------ Af…" at bounding box center [587, 192] width 163 height 12
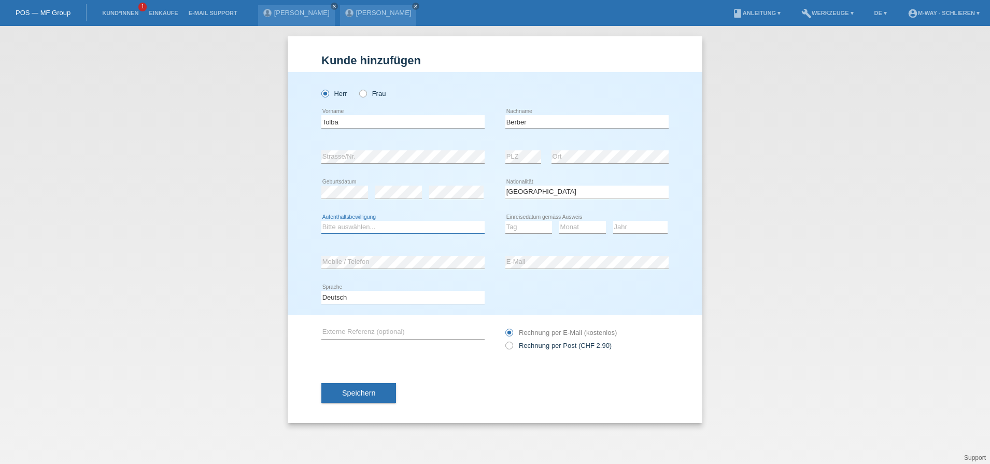
click at [400, 224] on select "Bitte auswählen... C B B - Flüchtlingsstatus Andere" at bounding box center [402, 227] width 163 height 12
select select "B"
click at [321, 221] on select "Bitte auswählen... C B B - Flüchtlingsstatus Andere" at bounding box center [402, 227] width 163 height 12
click at [549, 230] on select "Tag 01 02 03 04 05 06 07 08 09 10 11" at bounding box center [529, 227] width 47 height 12
select select "25"
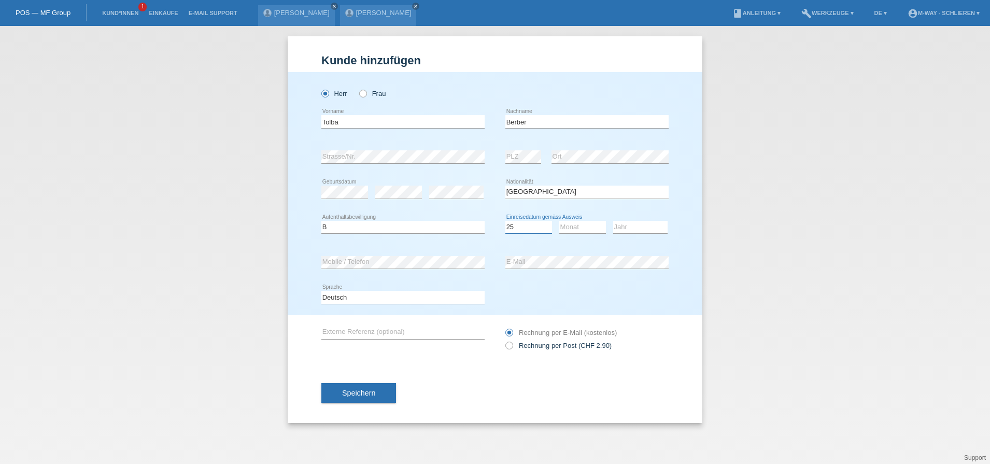
click at [506, 221] on select "Tag 01 02 03 04 05 06 07 08 09 10 11" at bounding box center [529, 227] width 47 height 12
click at [570, 224] on select "Monat 01 02 03 04 05 06 07 08 09 10 11" at bounding box center [582, 227] width 47 height 12
select select "03"
click at [559, 221] on select "Monat 01 02 03 04 05 06 07 08 09 10 11" at bounding box center [582, 227] width 47 height 12
click at [623, 224] on select "Jahr 2025 2024 2023 2022 2021 2020 2019 2018 2017 2016 2015 2014 2013 2012 2011…" at bounding box center [640, 227] width 54 height 12
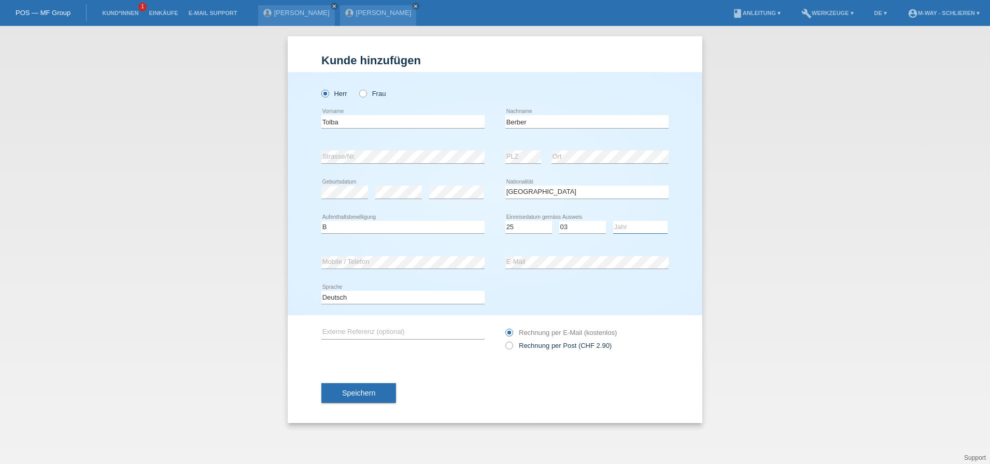
select select "2024"
click at [613, 221] on select "Jahr 2025 2024 2023 2022 2021 2020 2019 2018 2017 2016 2015 2014 2013 2012 2011…" at bounding box center [640, 227] width 54 height 12
click at [334, 122] on input "Tolba" at bounding box center [402, 121] width 163 height 13
type input "Tolga"
click at [354, 394] on span "Speichern" at bounding box center [358, 393] width 33 height 8
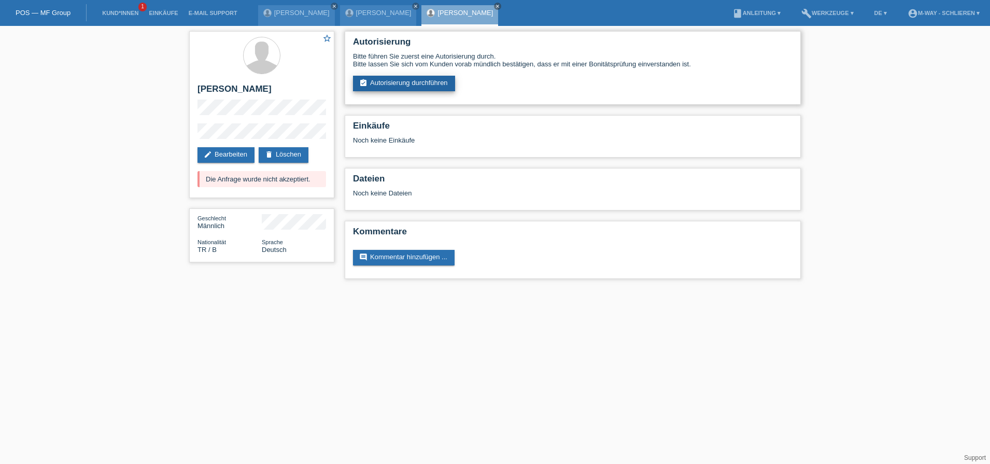
click at [404, 83] on link "assignment_turned_in Autorisierung durchführen" at bounding box center [404, 84] width 102 height 16
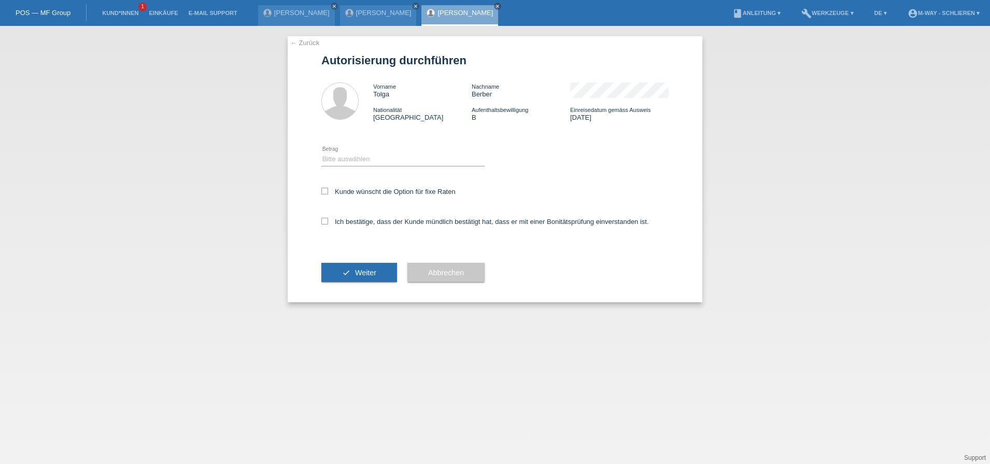
click at [371, 152] on div "Bitte auswählen CHF 1.00 - CHF 499.00 CHF 500.00 - CHF 1'999.00 CHF 2'000.00 - …" at bounding box center [402, 159] width 163 height 35
click at [364, 155] on select "Bitte auswählen CHF 1.00 - CHF 499.00 CHF 500.00 - CHF 1'999.00 CHF 2'000.00 - …" at bounding box center [402, 159] width 163 height 12
select select "3"
click at [321, 153] on select "Bitte auswählen CHF 1.00 - CHF 499.00 CHF 500.00 - CHF 1'999.00 CHF 2'000.00 - …" at bounding box center [402, 159] width 163 height 12
click at [324, 190] on icon at bounding box center [324, 191] width 7 height 7
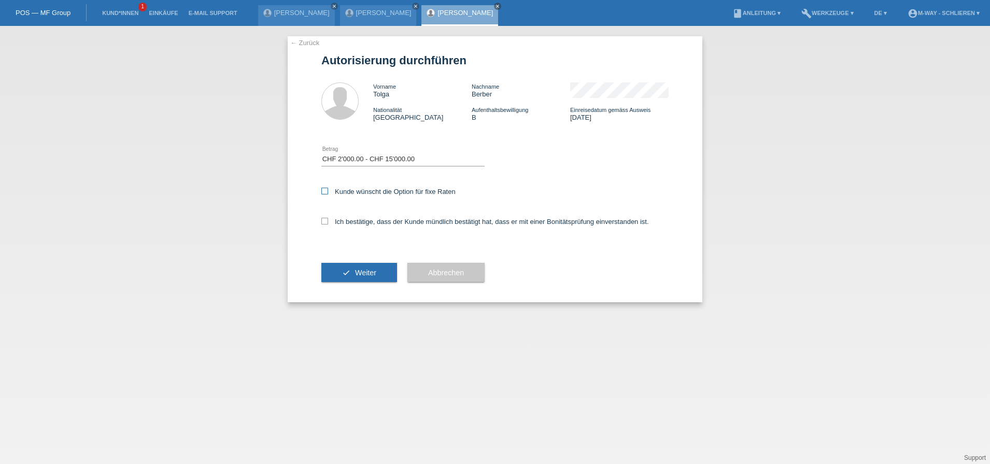
click at [324, 190] on input "Kunde wünscht die Option für fixe Raten" at bounding box center [324, 191] width 7 height 7
checkbox input "true"
click at [326, 217] on div "Ich bestätige, dass der Kunde mündlich bestätigt hat, dass er mit einer Bonität…" at bounding box center [494, 224] width 347 height 35
click at [324, 218] on icon at bounding box center [324, 221] width 7 height 7
click at [324, 218] on input "Ich bestätige, dass der Kunde mündlich bestätigt hat, dass er mit einer Bonität…" at bounding box center [324, 221] width 7 height 7
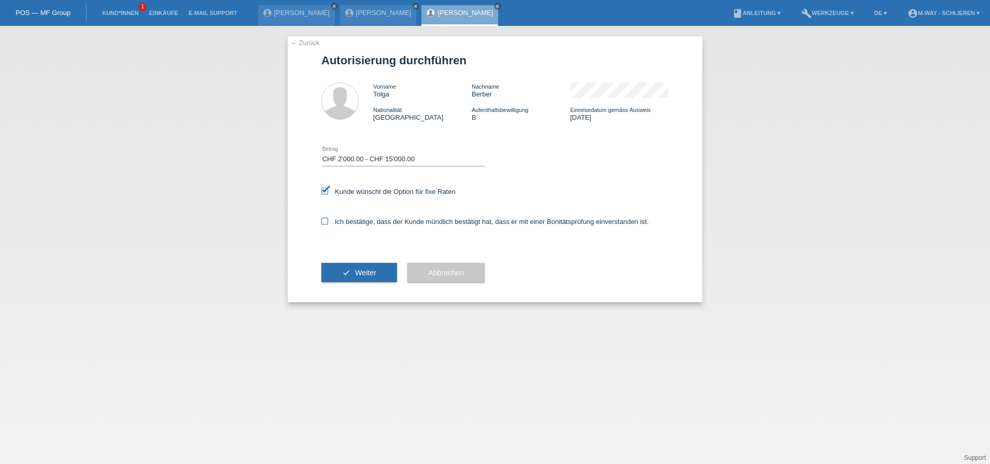
checkbox input "true"
click at [344, 270] on button "check Weiter" at bounding box center [359, 273] width 76 height 20
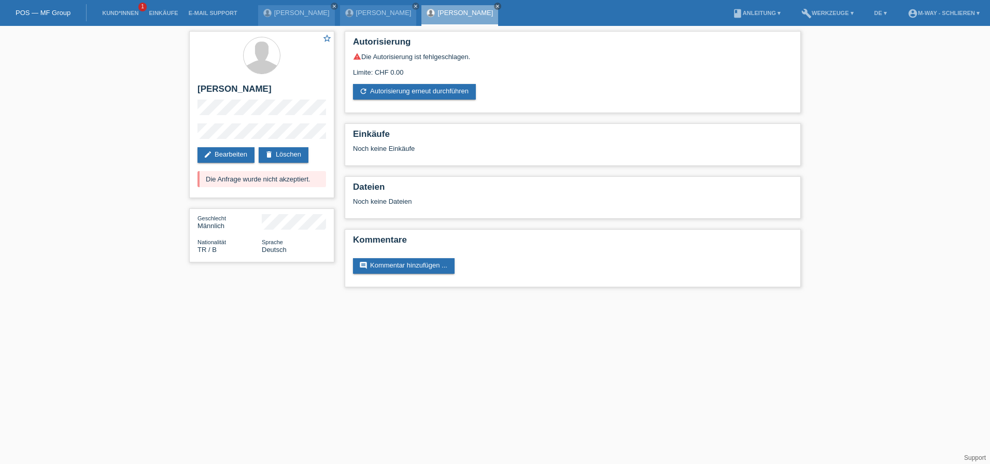
drag, startPoint x: 458, startPoint y: 355, endPoint x: 384, endPoint y: 349, distance: 74.9
click at [384, 298] on html "POS — MF Group Kund*innen 1 Einkäufe E-Mail Support Egzon Sadikaj close close m…" at bounding box center [495, 149] width 990 height 298
click at [197, 138] on div "star_border Tolga Berber edit Bearbeiten delete Löschen Die Anfrage wurde nicht…" at bounding box center [261, 114] width 145 height 167
click at [126, 10] on link "Kund*innen" at bounding box center [120, 13] width 47 height 6
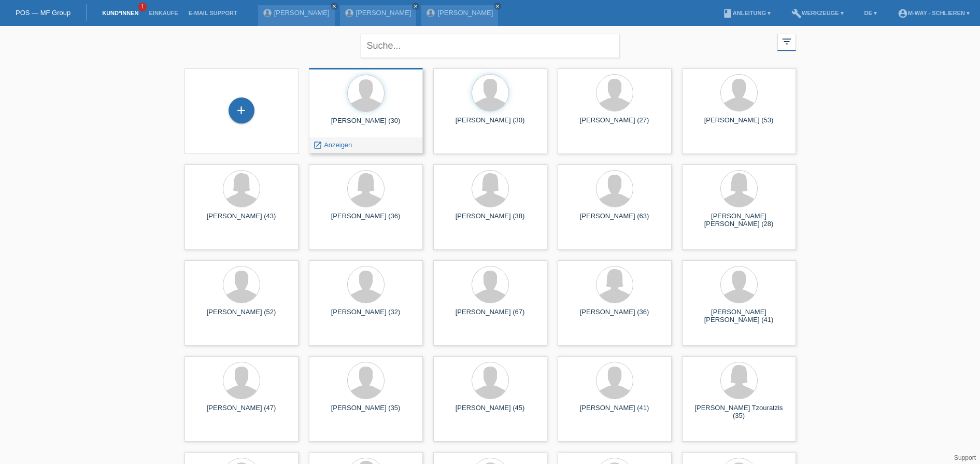
click at [370, 124] on div "Erxhan Ganiu (30)" at bounding box center [365, 125] width 97 height 17
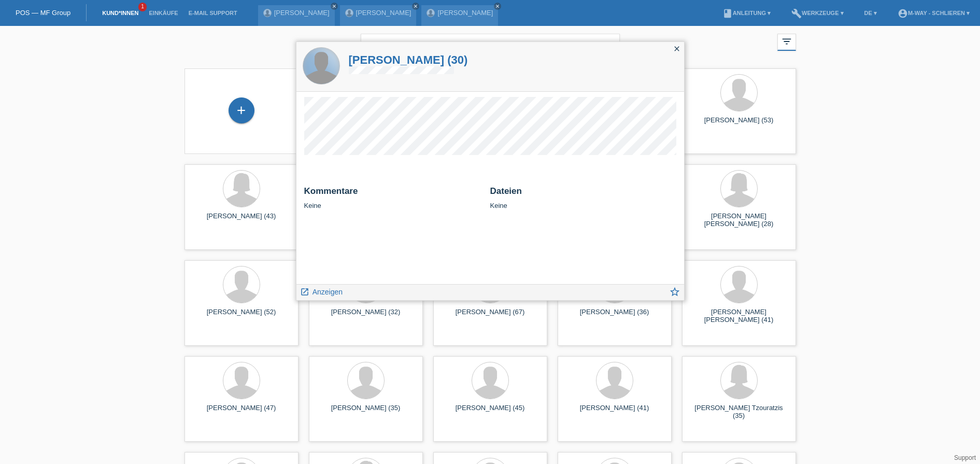
click at [320, 71] on div at bounding box center [321, 66] width 36 height 36
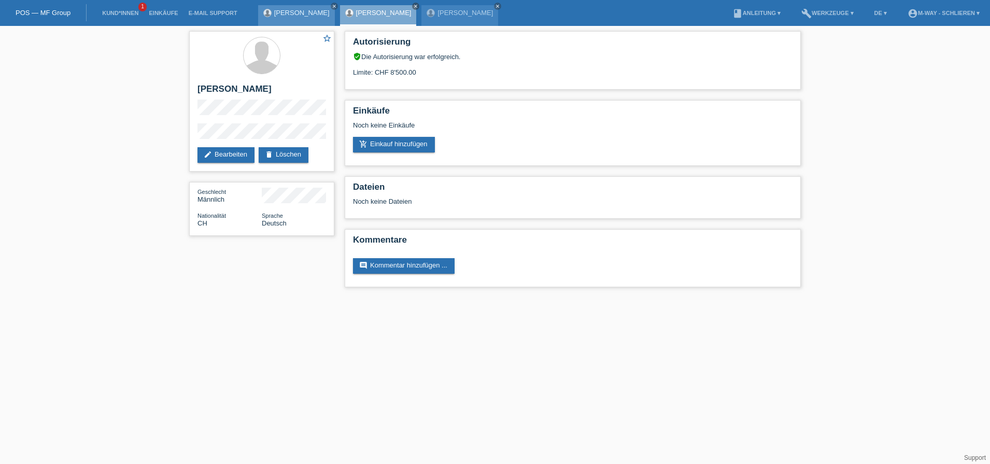
click at [275, 17] on div "Egzon Sadikaj close" at bounding box center [296, 15] width 77 height 21
click at [289, 8] on div "Egzon Sadikaj close" at bounding box center [296, 15] width 77 height 21
drag, startPoint x: 289, startPoint y: 8, endPoint x: 279, endPoint y: 10, distance: 9.5
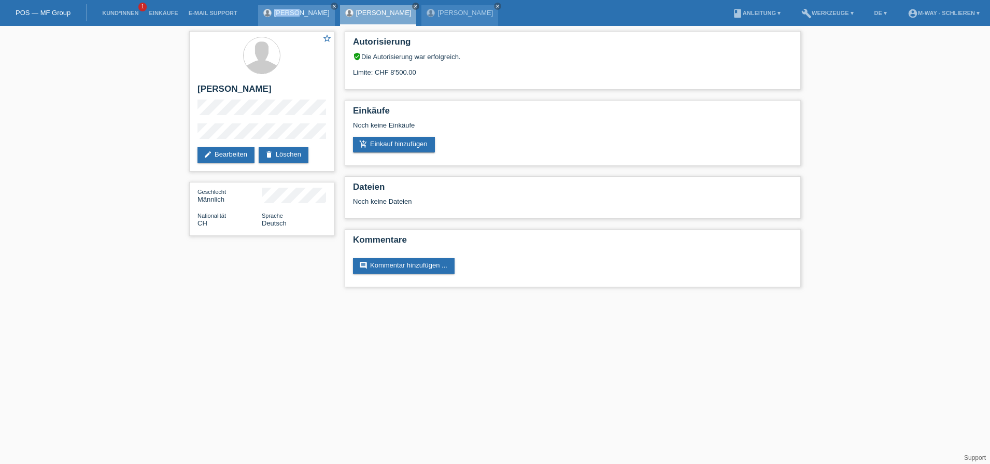
click at [279, 10] on link "[PERSON_NAME]" at bounding box center [301, 13] width 55 height 8
click at [285, 13] on link "[PERSON_NAME]" at bounding box center [301, 13] width 55 height 8
click at [311, 13] on link "[PERSON_NAME]" at bounding box center [301, 13] width 55 height 8
click at [356, 9] on link "[PERSON_NAME]" at bounding box center [383, 13] width 55 height 8
